Goal: Find contact information: Find contact information

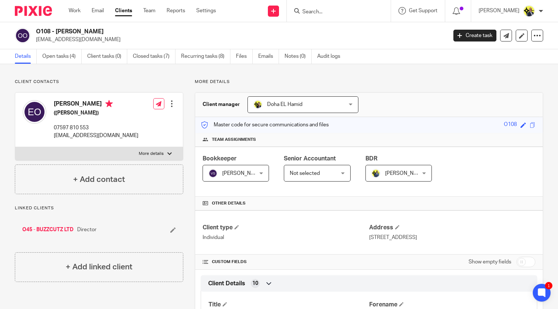
click at [321, 10] on input "Search" at bounding box center [335, 12] width 67 height 7
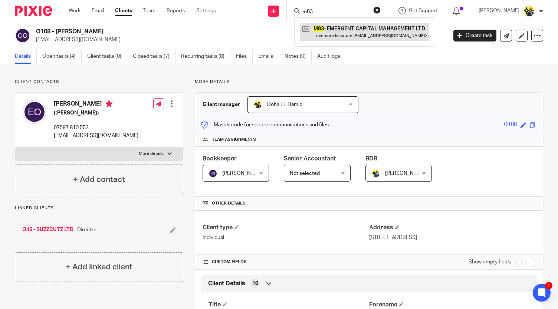
type input "m83"
click at [343, 28] on link at bounding box center [364, 31] width 129 height 17
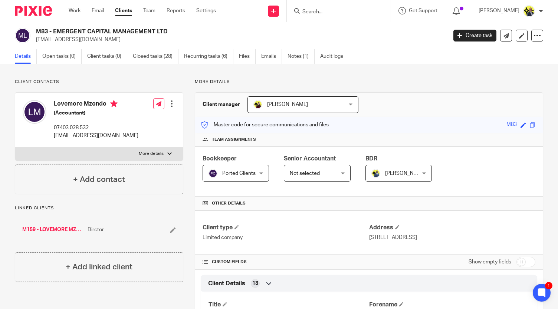
drag, startPoint x: 105, startPoint y: 103, endPoint x: 52, endPoint y: 107, distance: 52.4
click at [52, 107] on div "Lovemore Mzondo (Accountant) 07403 028 532 pmzondo67@gmail.com" at bounding box center [81, 119] width 116 height 47
copy h4 "Lovemore Mzondo"
drag, startPoint x: 112, startPoint y: 137, endPoint x: 53, endPoint y: 138, distance: 58.6
click at [54, 138] on p "[EMAIL_ADDRESS][DOMAIN_NAME]" at bounding box center [96, 135] width 85 height 7
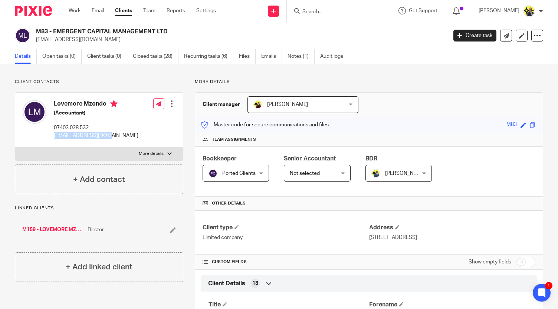
copy p "[EMAIL_ADDRESS][DOMAIN_NAME]"
drag, startPoint x: 95, startPoint y: 130, endPoint x: 53, endPoint y: 128, distance: 42.0
click at [53, 128] on div "Lovemore Mzondo (Accountant) 07403 028 532 pmzondo67@gmail.com" at bounding box center [81, 119] width 116 height 47
copy p "07403 028 532"
